Goal: Task Accomplishment & Management: Complete application form

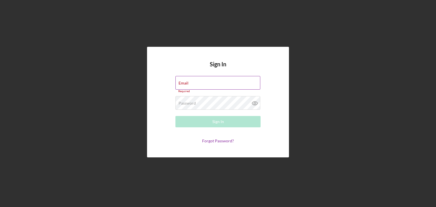
drag, startPoint x: 187, startPoint y: 79, endPoint x: 178, endPoint y: 78, distance: 9.4
click at [178, 78] on input "Email" at bounding box center [217, 83] width 85 height 14
paste input "[EMAIL_ADDRESS][DOMAIN_NAME]"
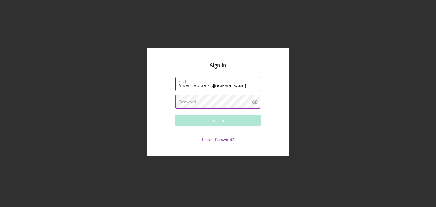
type input "[EMAIL_ADDRESS][DOMAIN_NAME]"
click at [191, 104] on label "Password" at bounding box center [186, 102] width 17 height 5
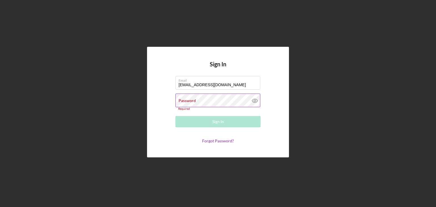
click at [209, 100] on div "Password Required" at bounding box center [217, 102] width 85 height 17
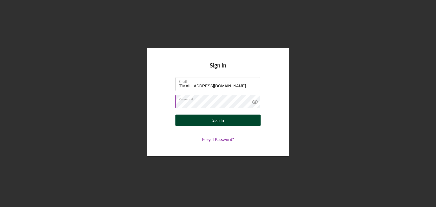
click at [187, 117] on button "Sign In" at bounding box center [217, 120] width 85 height 11
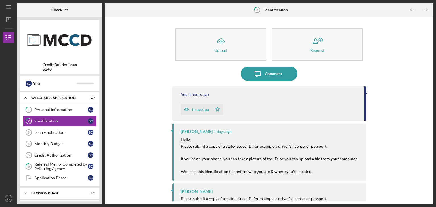
click at [191, 108] on icon "button" at bounding box center [186, 109] width 11 height 11
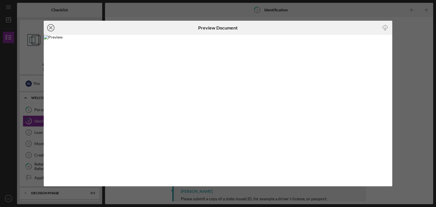
click at [52, 28] on icon "Icon/Close" at bounding box center [51, 28] width 14 height 14
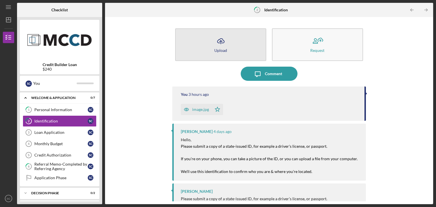
click at [226, 51] on button "Icon/Upload Upload" at bounding box center [220, 44] width 91 height 33
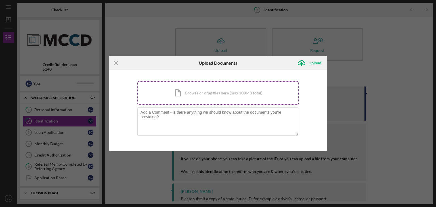
click at [196, 87] on div "Icon/Document Browse or drag files here (max 100MB total) Tap to choose files o…" at bounding box center [217, 92] width 161 height 23
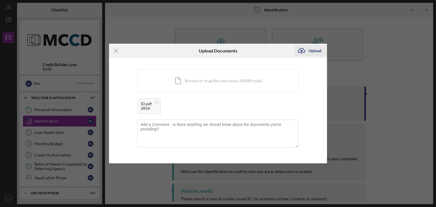
click at [313, 53] on div "Upload" at bounding box center [314, 50] width 13 height 11
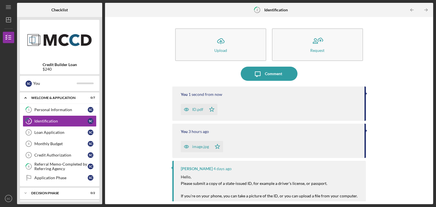
click at [197, 106] on div "ID.pdf" at bounding box center [193, 109] width 25 height 11
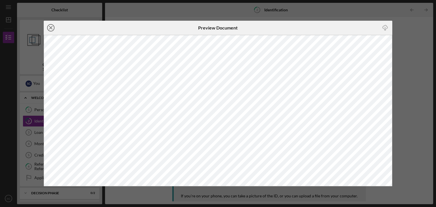
click at [49, 28] on icon "Icon/Close" at bounding box center [51, 28] width 14 height 14
